Goal: Task Accomplishment & Management: Manage account settings

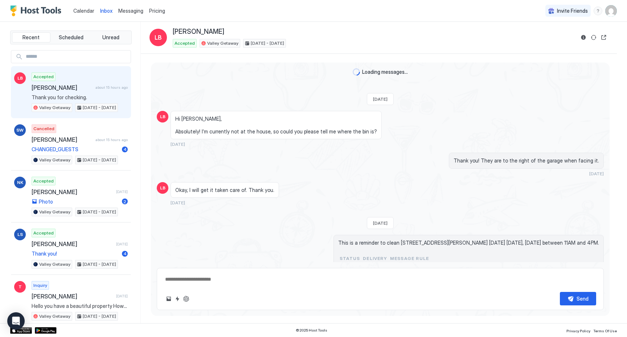
scroll to position [1035, 0]
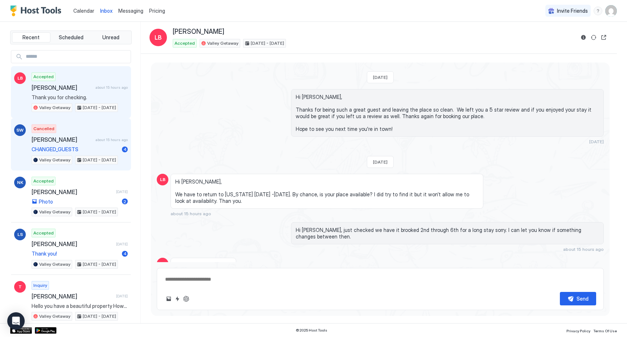
click at [90, 134] on div "Cancelled [PERSON_NAME] about 15 hours ago CHANGED_GUESTS 4 Valley Getaway [DAT…" at bounding box center [80, 144] width 96 height 40
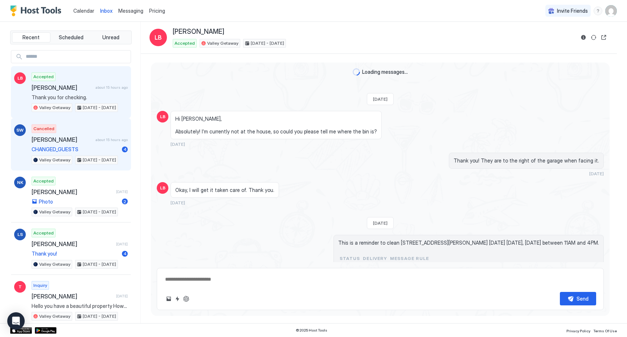
type textarea "*"
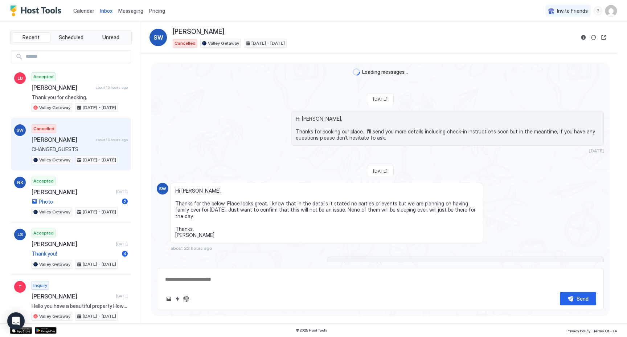
scroll to position [170, 0]
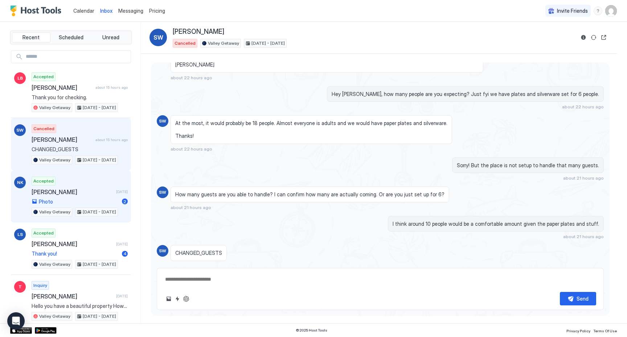
click at [74, 192] on span "[PERSON_NAME]" at bounding box center [73, 191] width 82 height 7
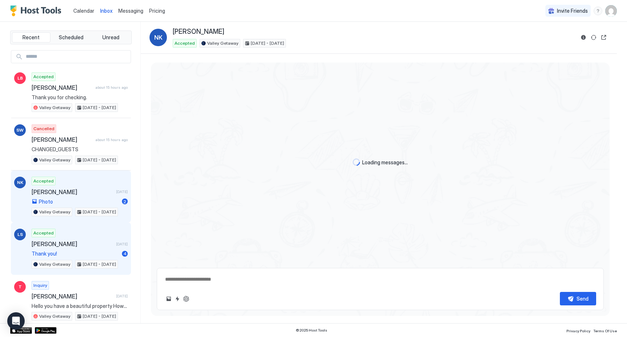
scroll to position [490, 0]
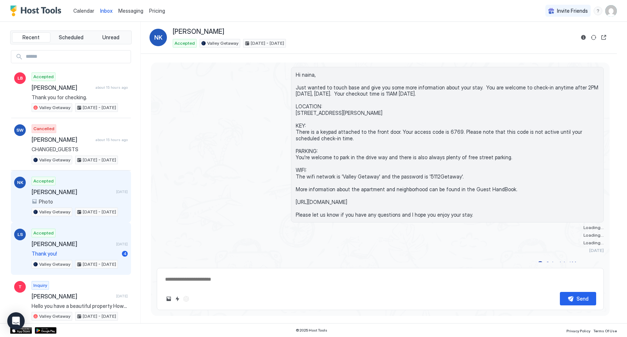
click at [69, 235] on div "Accepted [PERSON_NAME] [DATE] Thank you! 4 Valley Getaway [DATE] - [DATE]" at bounding box center [80, 248] width 96 height 40
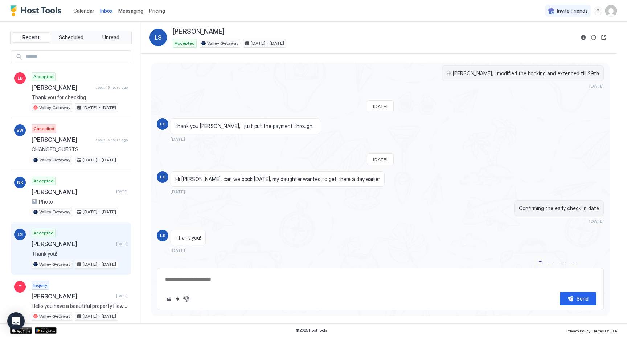
click at [41, 11] on img "Host Tools Logo" at bounding box center [37, 10] width 54 height 11
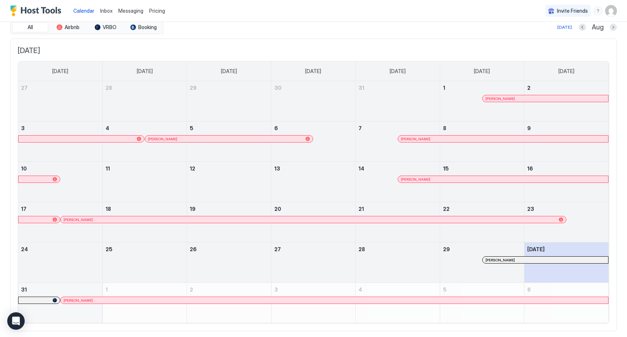
scroll to position [31, 0]
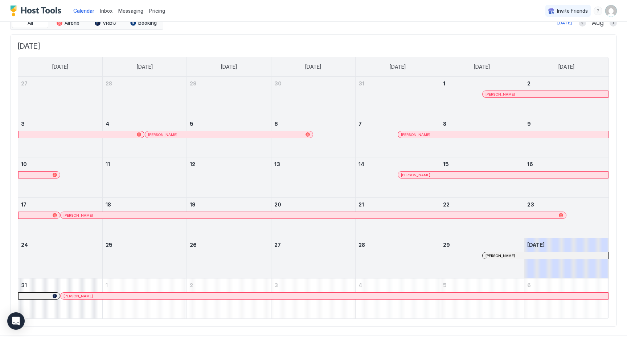
click at [506, 255] on div at bounding box center [506, 255] width 6 height 6
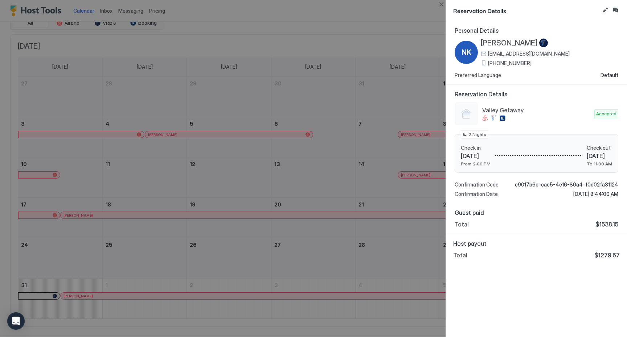
click at [408, 13] on div at bounding box center [313, 168] width 627 height 337
click at [372, 70] on div at bounding box center [313, 168] width 627 height 337
click at [381, 42] on div at bounding box center [313, 168] width 627 height 337
click at [442, 4] on button "Close" at bounding box center [441, 4] width 9 height 9
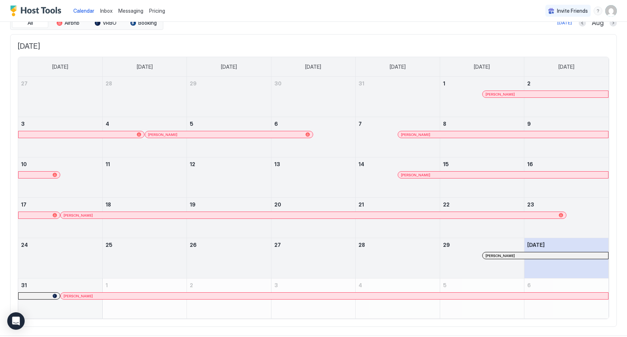
click at [612, 12] on img "User profile" at bounding box center [611, 11] width 12 height 12
click at [551, 37] on div "Settings" at bounding box center [571, 40] width 92 height 13
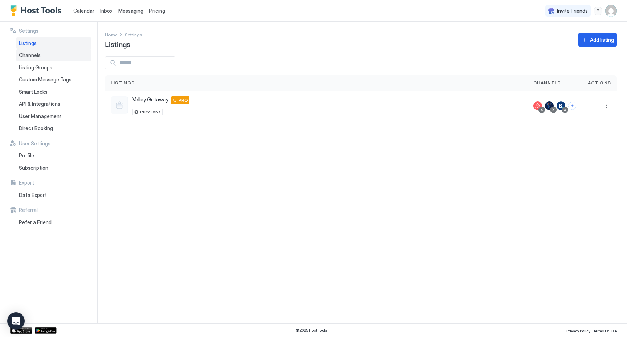
click at [33, 57] on span "Channels" at bounding box center [30, 55] width 22 height 7
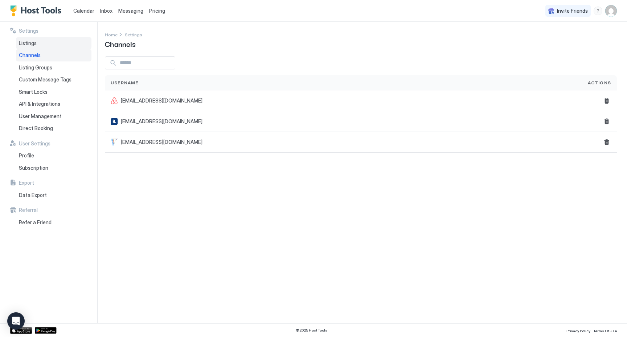
click at [34, 45] on span "Listings" at bounding box center [28, 43] width 18 height 7
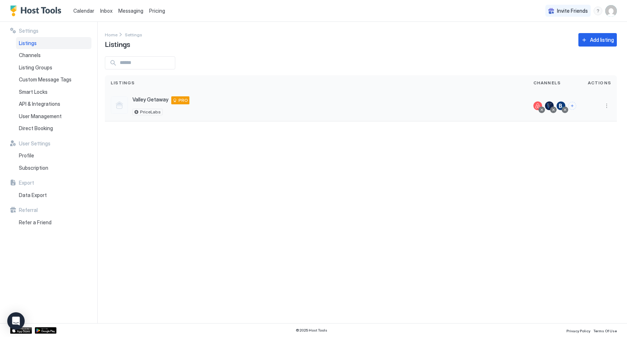
click at [245, 104] on div "Valley Getaway [STREET_ADDRESS][PERSON_NAME] PRO PriceLabs" at bounding box center [316, 105] width 411 height 19
click at [608, 105] on button "More options" at bounding box center [607, 105] width 9 height 9
click at [583, 128] on span "Pricing" at bounding box center [581, 127] width 15 height 5
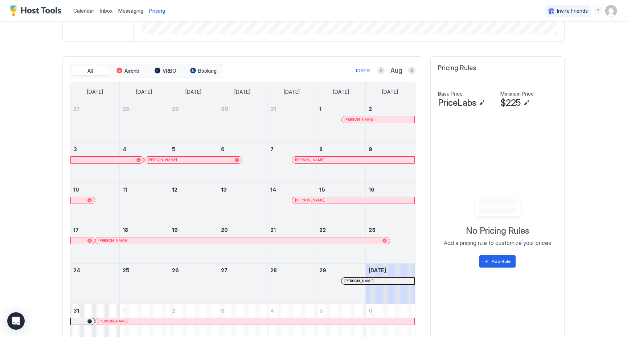
scroll to position [189, 0]
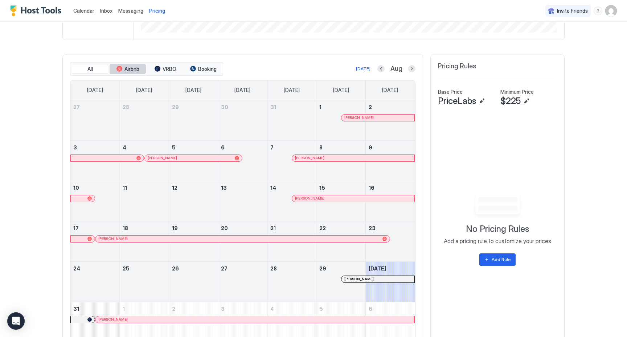
click at [130, 68] on span "Airbnb" at bounding box center [132, 69] width 15 height 7
click at [173, 70] on span "VRBO" at bounding box center [170, 69] width 14 height 7
click at [211, 64] on button "Booking" at bounding box center [203, 69] width 36 height 10
click at [133, 65] on button "Airbnb" at bounding box center [128, 69] width 36 height 10
click at [526, 100] on button "Edit" at bounding box center [526, 101] width 9 height 9
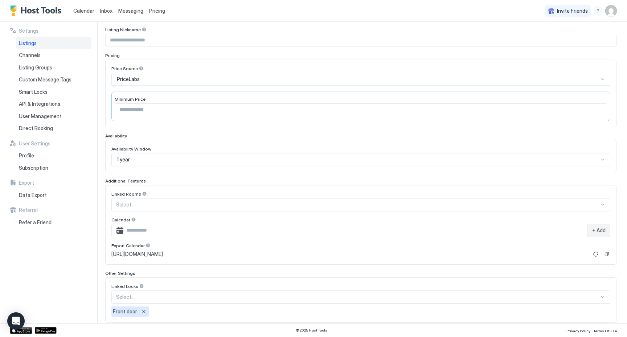
scroll to position [127, 0]
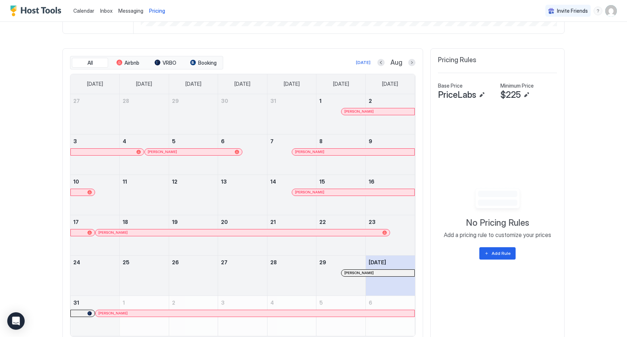
scroll to position [198, 0]
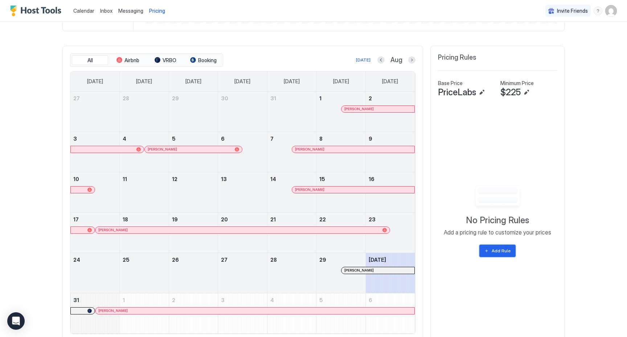
click at [497, 250] on div "Add Rule" at bounding box center [501, 250] width 19 height 7
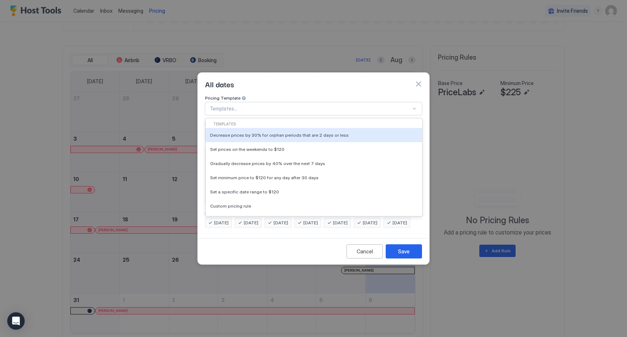
click at [407, 105] on div at bounding box center [310, 108] width 201 height 7
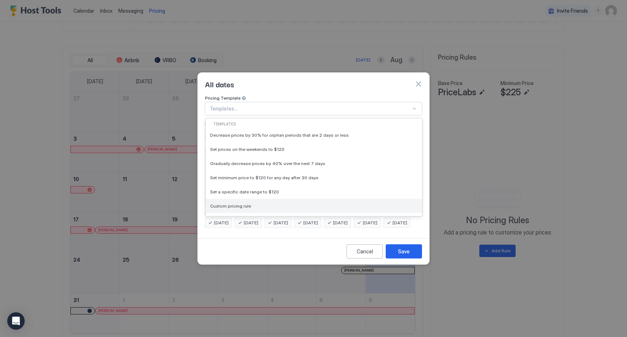
click at [363, 203] on div "Custom pricing rule" at bounding box center [314, 205] width 208 height 5
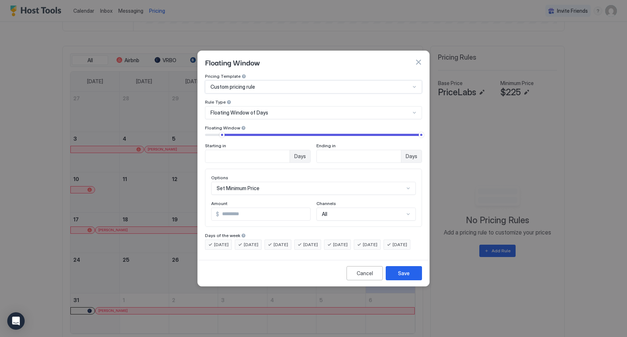
click at [415, 110] on div at bounding box center [415, 113] width 6 height 6
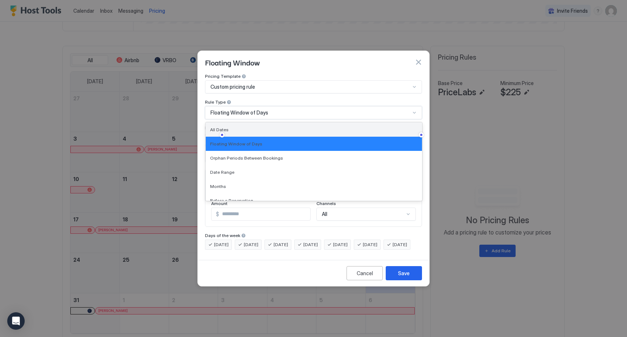
click at [374, 127] on div "All Dates" at bounding box center [314, 129] width 208 height 5
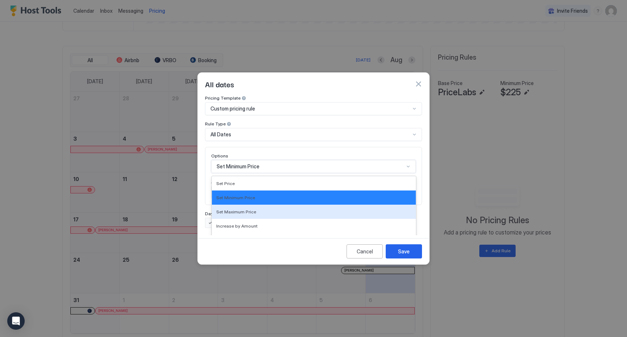
scroll to position [37, 0]
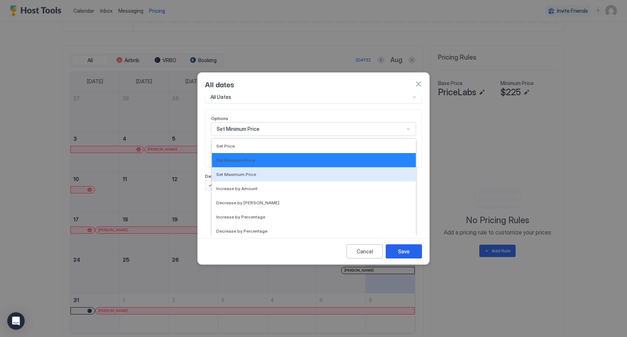
click at [346, 135] on div "Set Maximum Price, 3 of 17. 17 results available. Use Up and Down to choose opt…" at bounding box center [313, 128] width 205 height 13
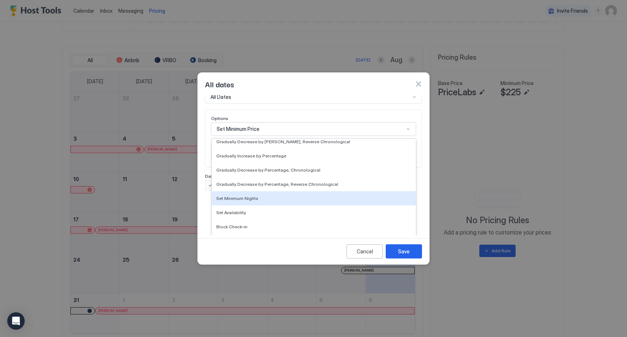
scroll to position [0, 0]
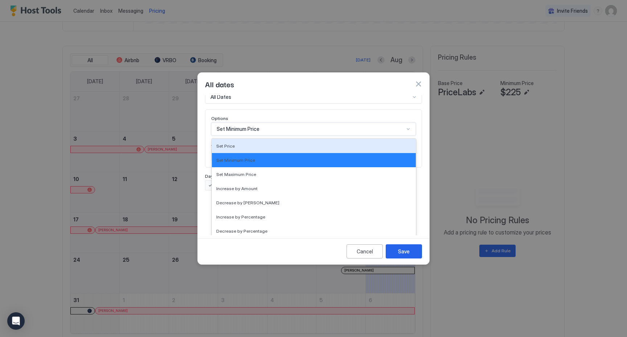
click at [368, 107] on div "Pricing Template Custom pricing rule Rule Type All Dates Options Set Price, 1 o…" at bounding box center [313, 124] width 217 height 132
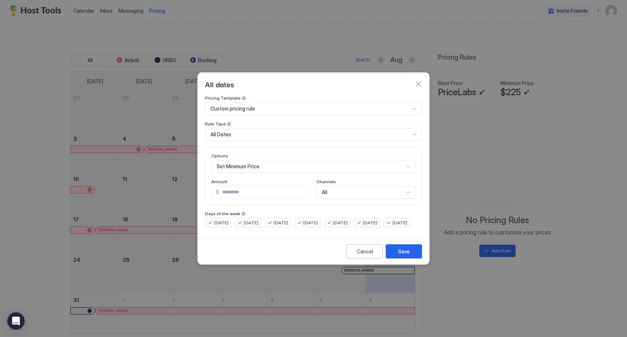
click at [326, 163] on div "Set Minimum Price" at bounding box center [313, 166] width 205 height 13
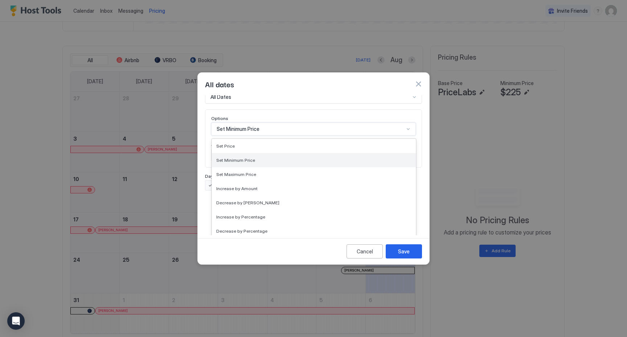
click at [326, 157] on div "Set Minimum Price" at bounding box center [314, 160] width 204 height 14
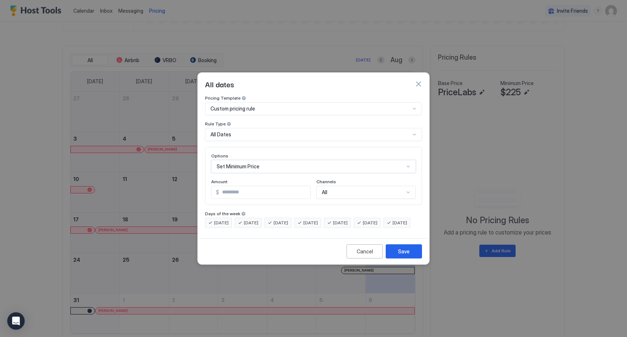
click at [286, 186] on input "***" at bounding box center [264, 192] width 91 height 12
drag, startPoint x: 238, startPoint y: 188, endPoint x: 197, endPoint y: 185, distance: 40.4
click at [197, 185] on div "All dates Pricing Template Custom pricing rule Rule Type All Dates Options Set …" at bounding box center [313, 168] width 232 height 192
type input "***"
click at [365, 187] on div "All" at bounding box center [366, 191] width 99 height 13
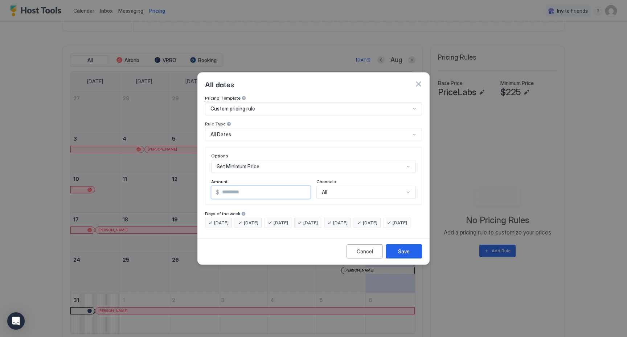
scroll to position [26, 0]
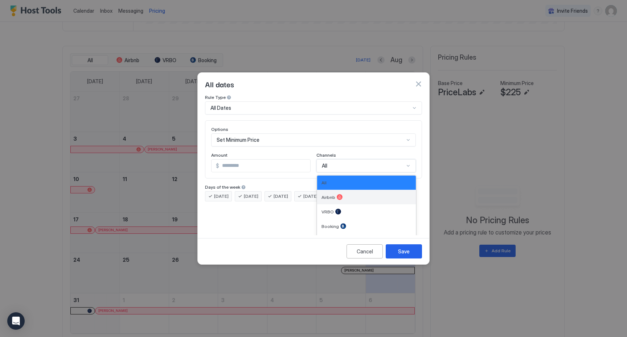
click at [352, 194] on div "Airbnb" at bounding box center [367, 197] width 90 height 6
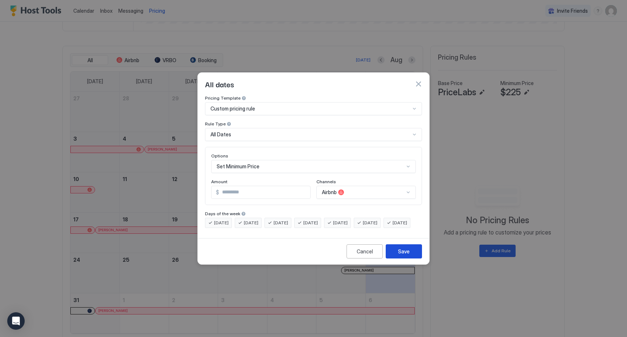
click at [408, 255] on div "Save" at bounding box center [404, 251] width 12 height 8
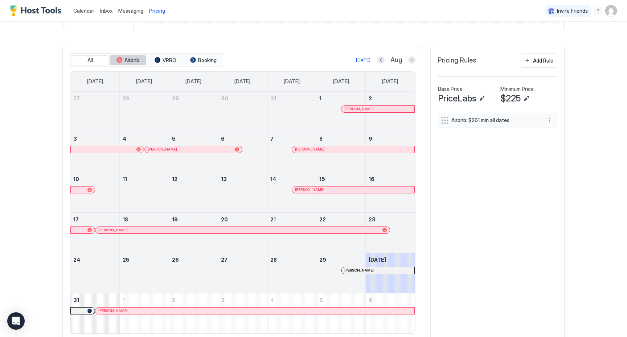
click at [129, 58] on span "Airbnb" at bounding box center [132, 60] width 15 height 7
click at [170, 58] on span "VRBO" at bounding box center [170, 60] width 14 height 7
click at [213, 60] on span "Booking" at bounding box center [207, 60] width 19 height 7
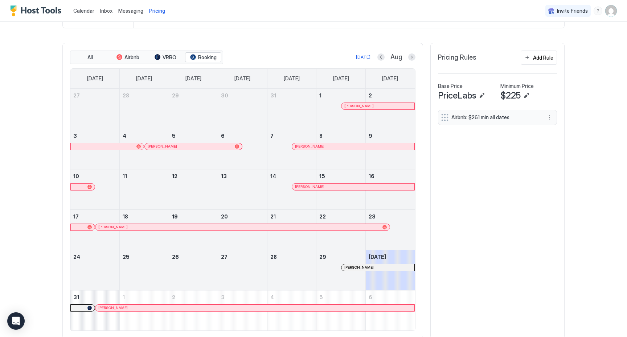
scroll to position [212, 0]
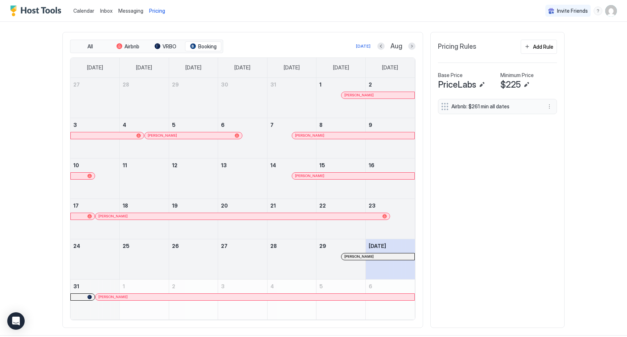
click at [591, 132] on div "Calendar Inbox Messaging Pricing Invite Friends PM Home Pricing Valley Getaway …" at bounding box center [313, 168] width 627 height 337
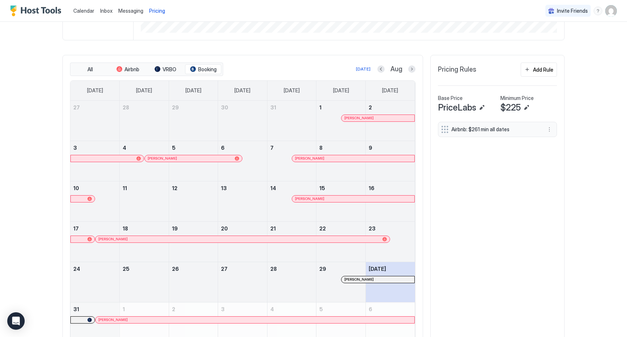
scroll to position [223, 0]
